Goal: Task Accomplishment & Management: Complete application form

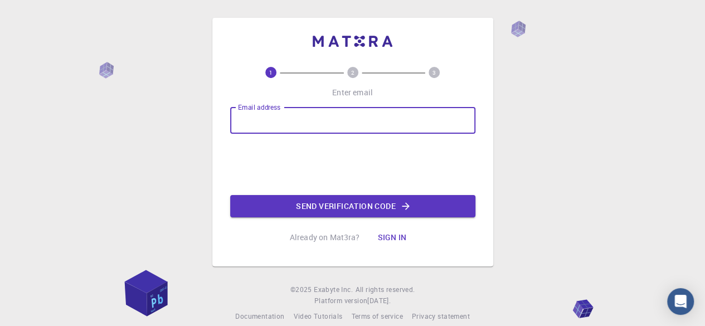
click at [299, 128] on input "Email address" at bounding box center [352, 120] width 245 height 27
type input "[EMAIL_ADDRESS][DOMAIN_NAME]"
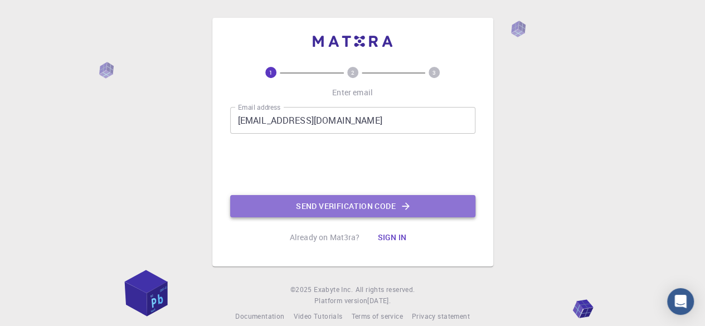
click at [336, 208] on button "Send verification code" at bounding box center [352, 206] width 245 height 22
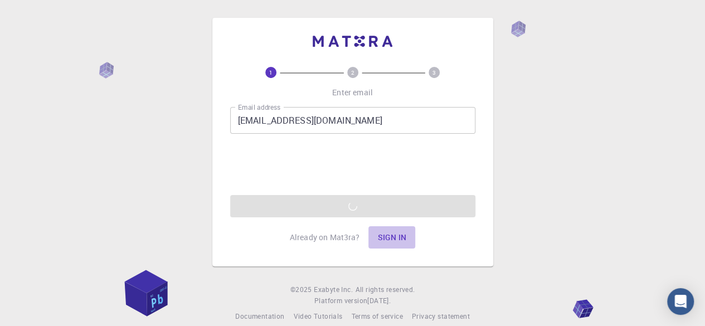
click at [388, 234] on button "Sign in" at bounding box center [391, 237] width 47 height 22
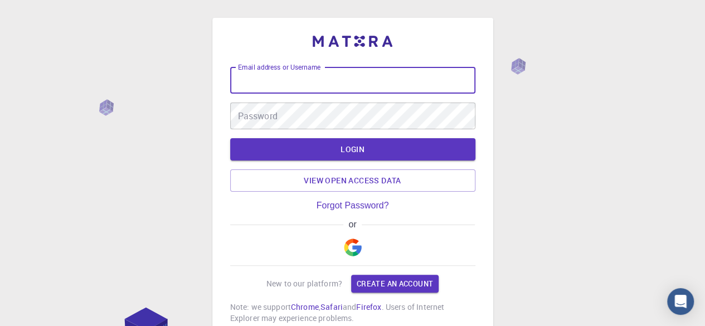
click at [332, 82] on input "Email address or Username" at bounding box center [352, 80] width 245 height 27
click at [320, 77] on input "Email address or Username" at bounding box center [352, 80] width 245 height 27
type input "[EMAIL_ADDRESS][DOMAIN_NAME]"
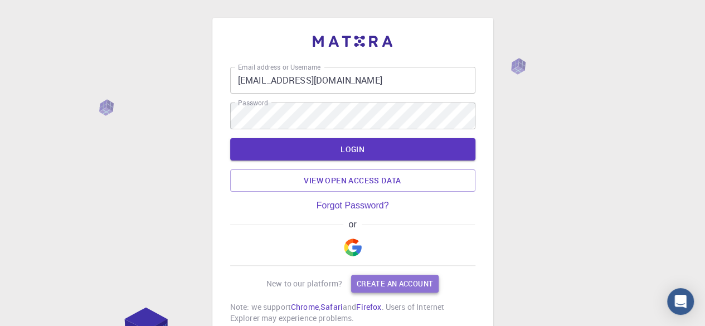
click at [397, 288] on link "Create an account" at bounding box center [394, 284] width 87 height 18
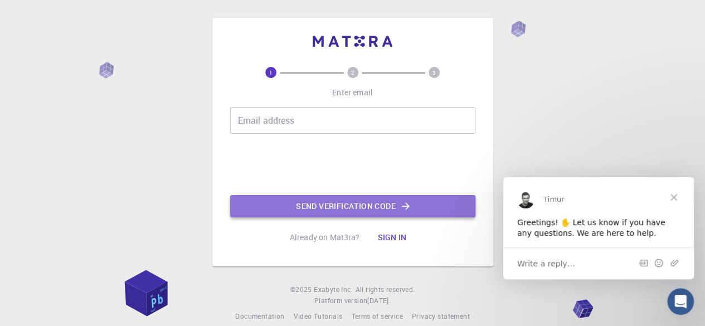
click at [361, 210] on button "Send verification code" at bounding box center [352, 206] width 245 height 22
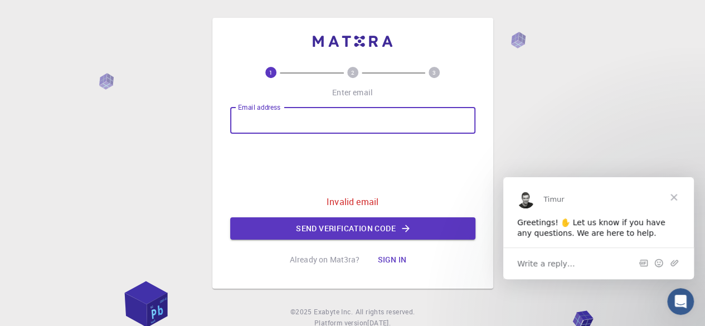
click at [281, 122] on input "Email address" at bounding box center [352, 120] width 245 height 27
type input "[EMAIL_ADDRESS][DOMAIN_NAME]"
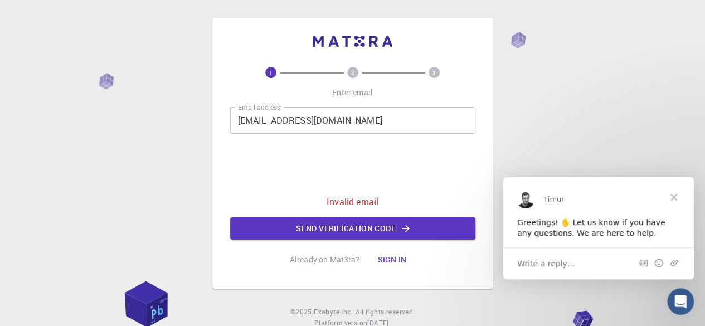
click at [351, 71] on text "2" at bounding box center [352, 73] width 3 height 8
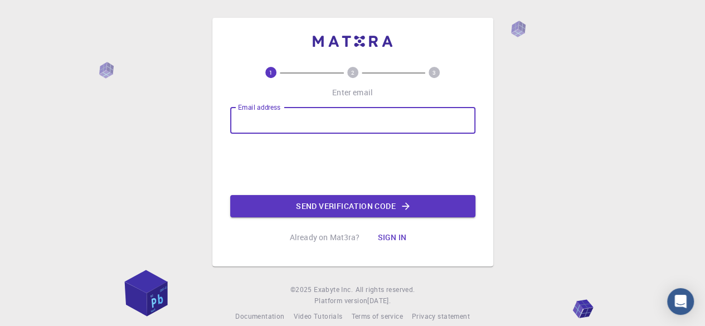
click at [320, 121] on input "Email address" at bounding box center [352, 120] width 245 height 27
type input "[EMAIL_ADDRESS][DOMAIN_NAME]"
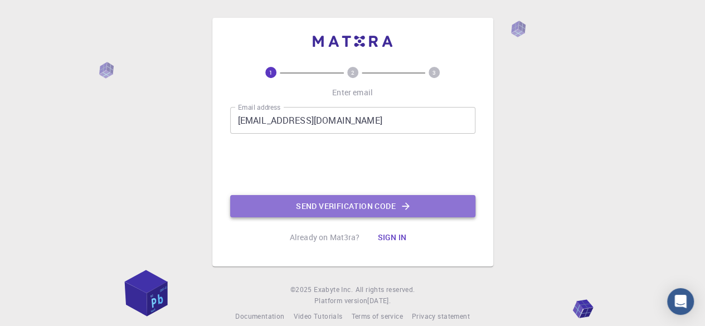
click at [357, 211] on button "Send verification code" at bounding box center [352, 206] width 245 height 22
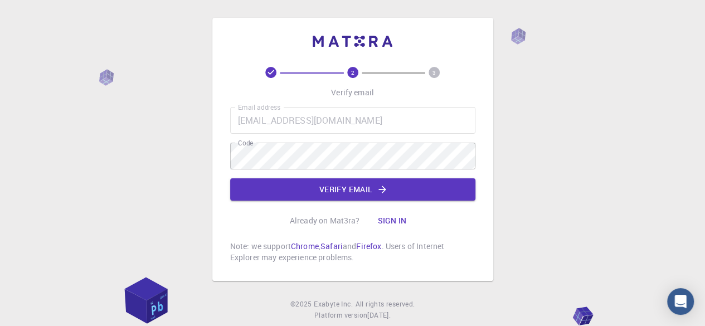
click at [244, 225] on div "2 3 Verify email Email address [EMAIL_ADDRESS][DOMAIN_NAME] Email address Code …" at bounding box center [352, 165] width 245 height 196
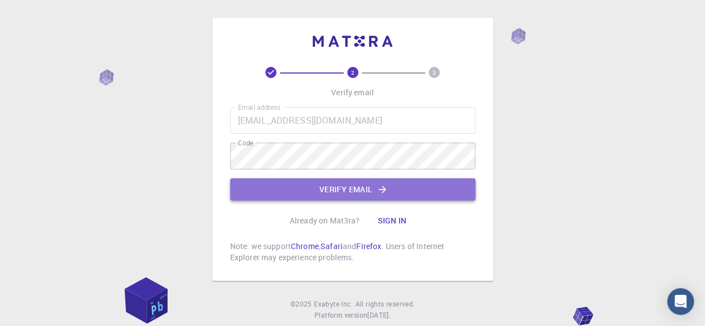
click at [339, 194] on button "Verify email" at bounding box center [352, 189] width 245 height 22
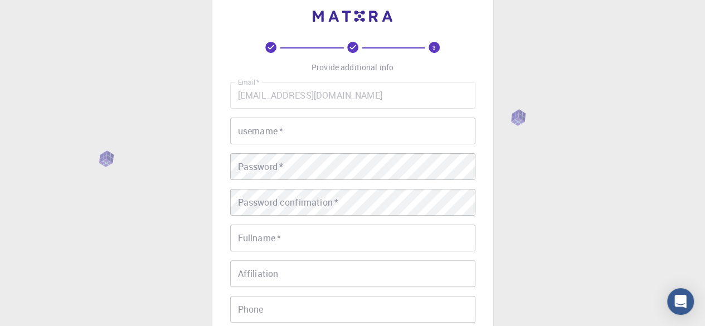
scroll to position [25, 0]
click at [337, 128] on input "username   *" at bounding box center [352, 131] width 245 height 27
click at [217, 183] on div "3 Provide additional info Email   * [EMAIL_ADDRESS][DOMAIN_NAME] Email   * user…" at bounding box center [352, 231] width 281 height 476
click at [290, 140] on input "username   *" at bounding box center [352, 131] width 245 height 27
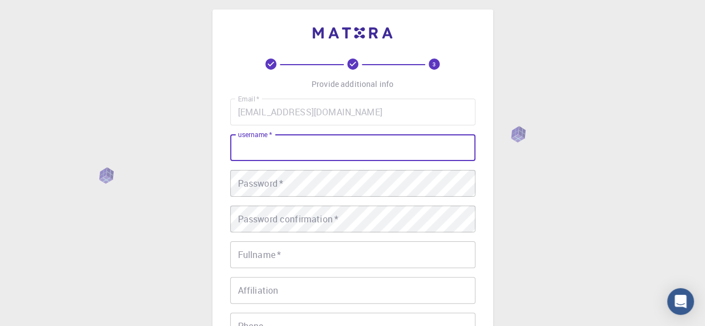
scroll to position [5, 0]
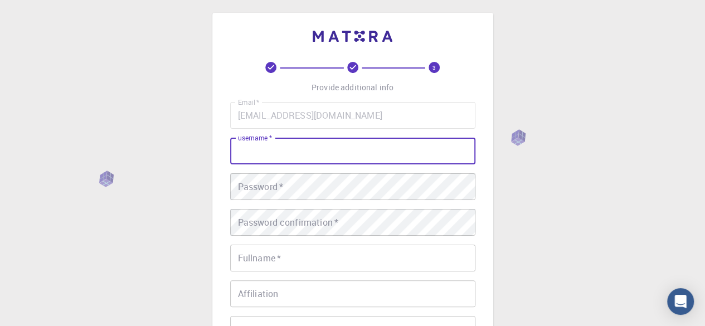
click at [283, 159] on input "username   *" at bounding box center [352, 151] width 245 height 27
drag, startPoint x: 310, startPoint y: 152, endPoint x: 265, endPoint y: 152, distance: 44.6
click at [265, 152] on input "D lightGodwill@4" at bounding box center [352, 151] width 245 height 27
click at [243, 149] on input "D light" at bounding box center [352, 151] width 245 height 27
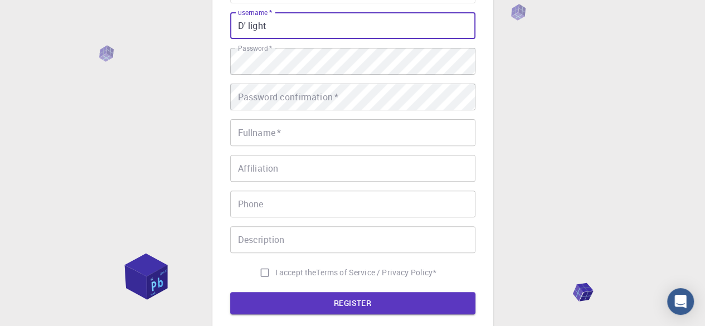
scroll to position [131, 0]
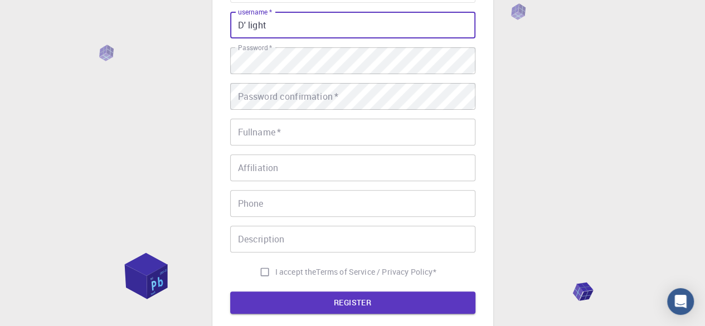
type input "D' light"
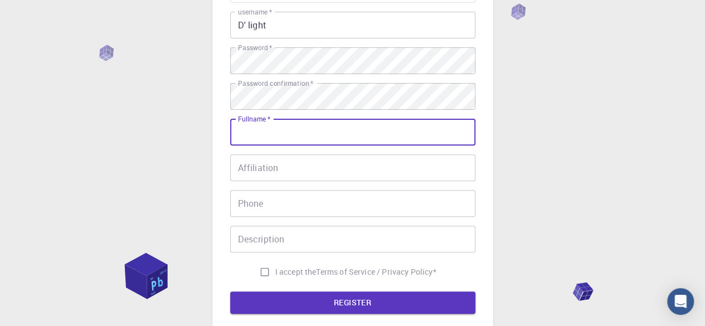
click at [262, 136] on input "Fullname   *" at bounding box center [352, 132] width 245 height 27
type input "Omoyajowo Tosin"
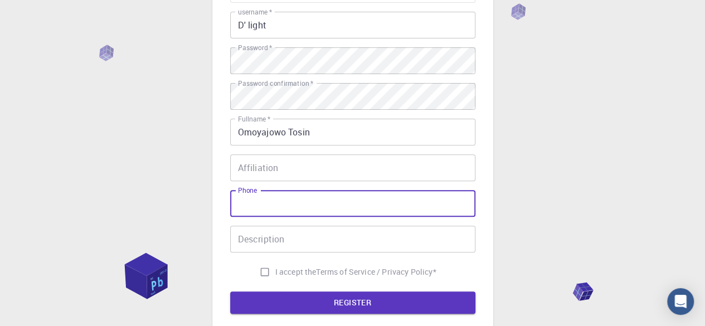
click at [395, 202] on input "Phone" at bounding box center [352, 203] width 245 height 27
click at [305, 201] on input "Phone" at bounding box center [352, 203] width 245 height 27
type input "7"
type input "07062381737"
click at [250, 166] on input "Affiliation" at bounding box center [352, 167] width 245 height 27
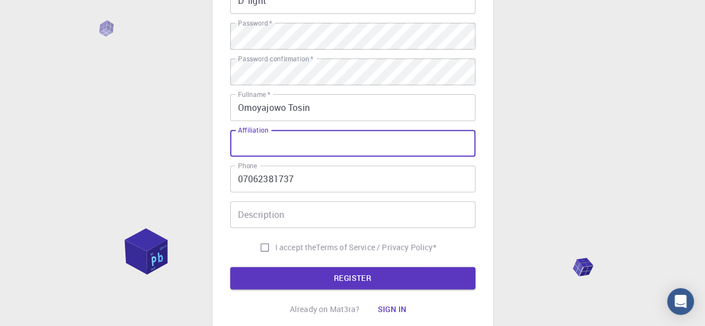
scroll to position [176, 0]
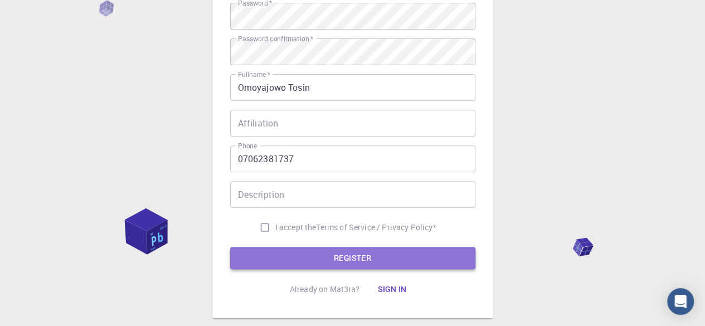
click at [298, 252] on button "REGISTER" at bounding box center [352, 258] width 245 height 22
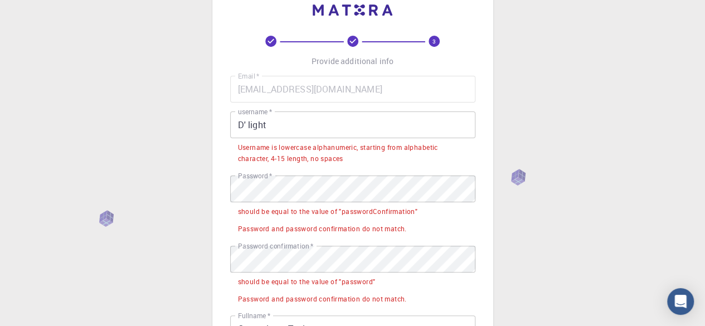
scroll to position [0, 0]
